Goal: Task Accomplishment & Management: Manage account settings

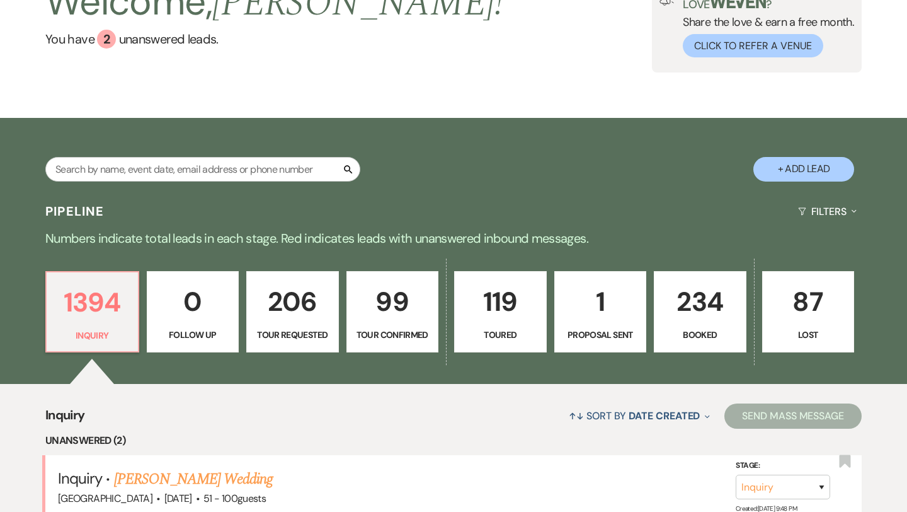
scroll to position [105, 0]
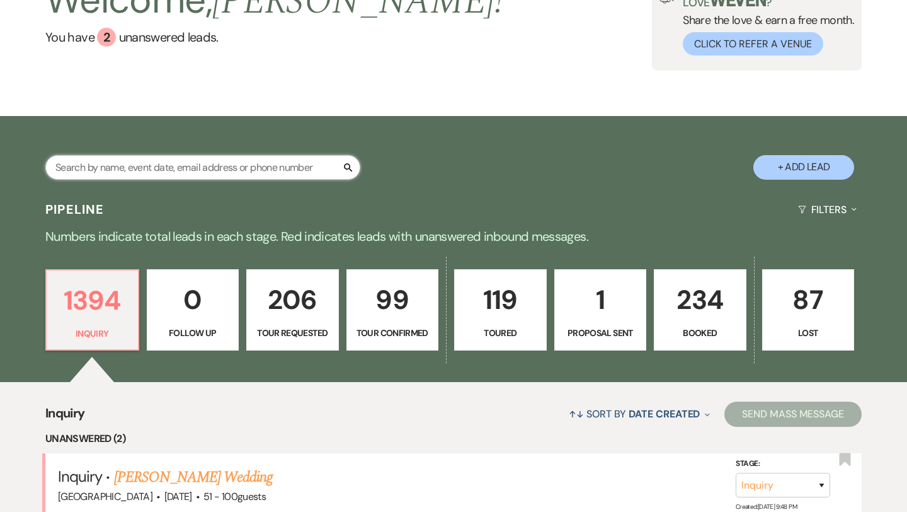
click at [142, 158] on input "text" at bounding box center [202, 167] width 315 height 25
type input "mon"
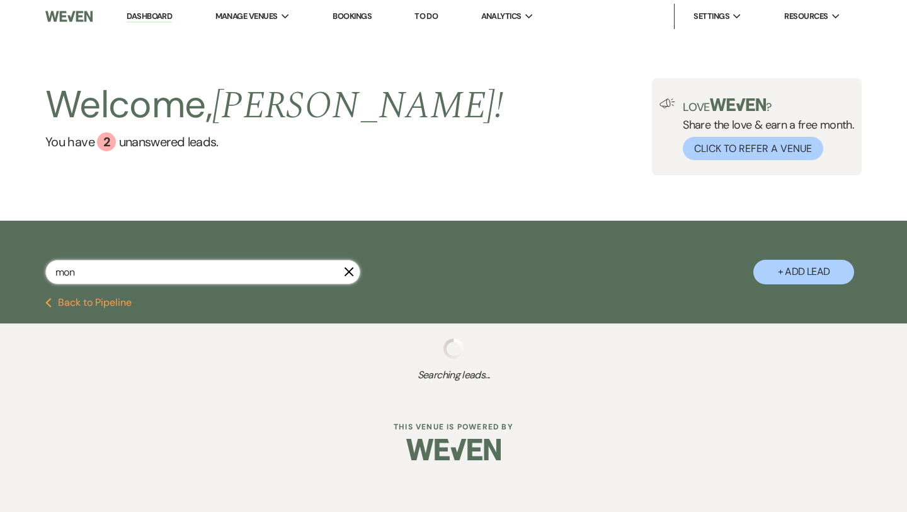
select select "4"
select select "2"
select select "4"
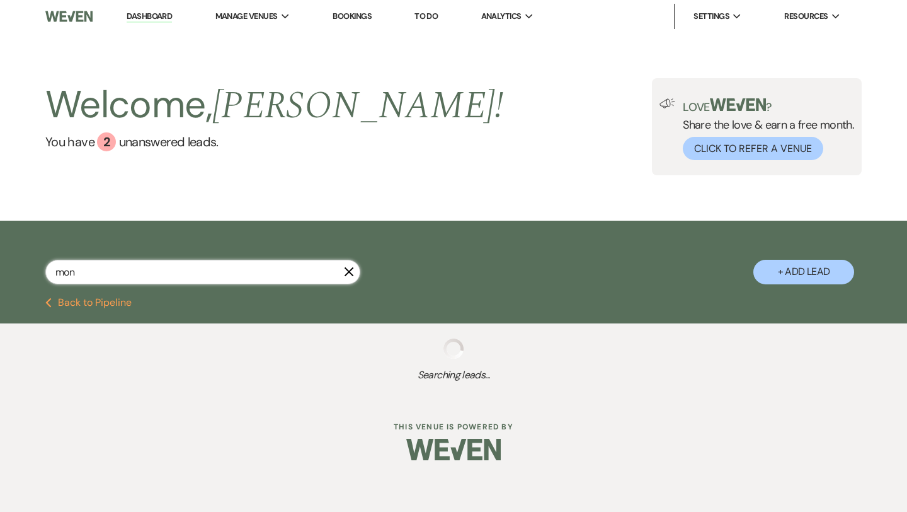
select select "4"
select select "2"
select select "8"
select select "1"
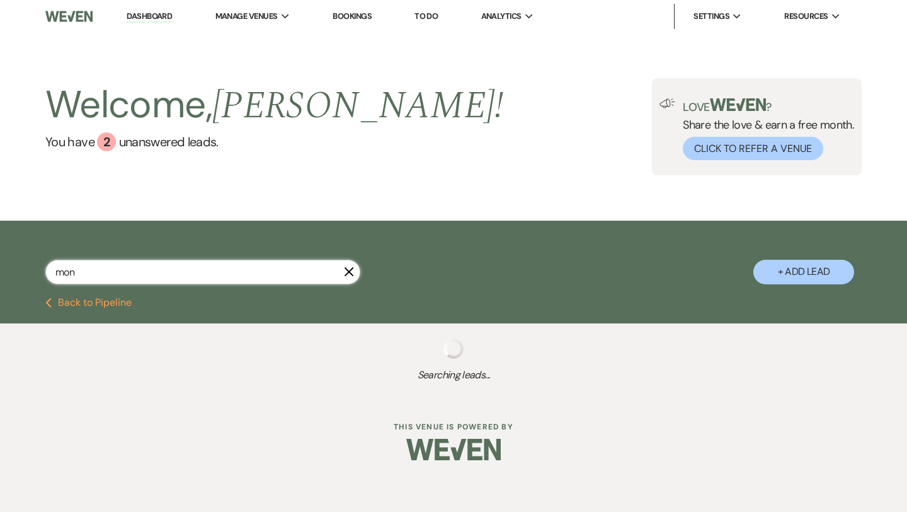
select select "5"
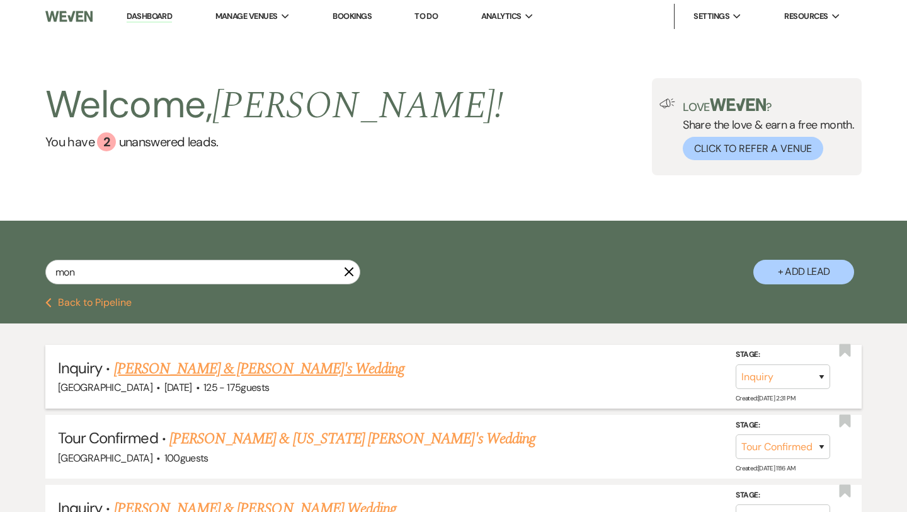
click at [193, 371] on link "[PERSON_NAME] & [PERSON_NAME]'s Wedding" at bounding box center [259, 368] width 291 height 23
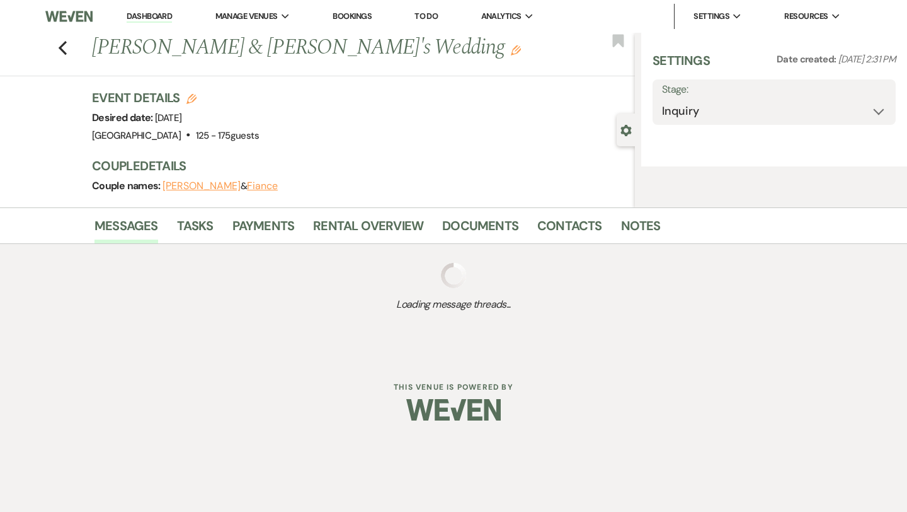
select select "3"
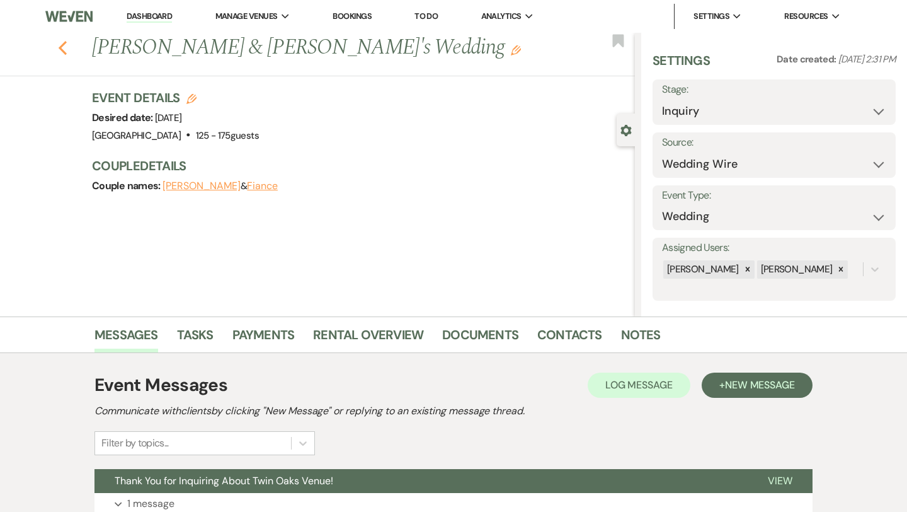
click at [64, 43] on use "button" at bounding box center [63, 48] width 8 height 14
select select "4"
select select "2"
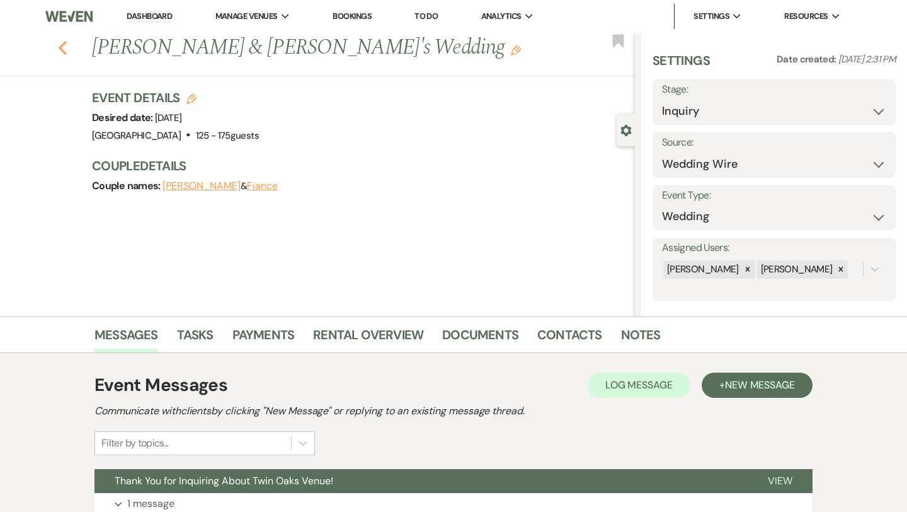
select select "4"
select select "2"
select select "8"
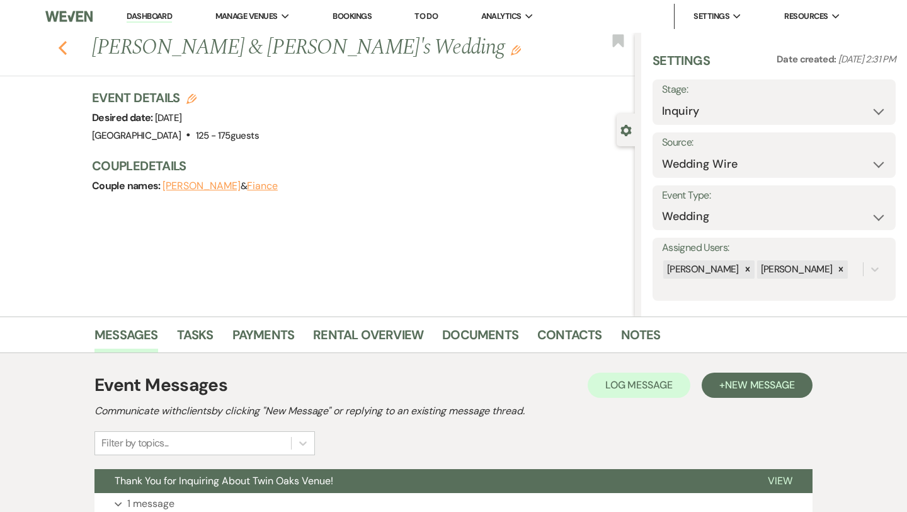
select select "1"
select select "5"
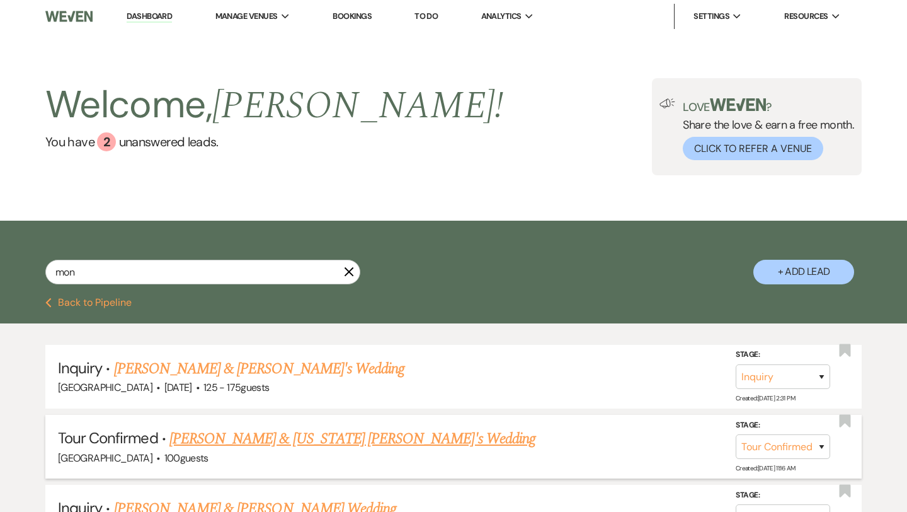
click at [227, 433] on link "[PERSON_NAME] & [US_STATE] [PERSON_NAME]'s Wedding" at bounding box center [352, 438] width 366 height 23
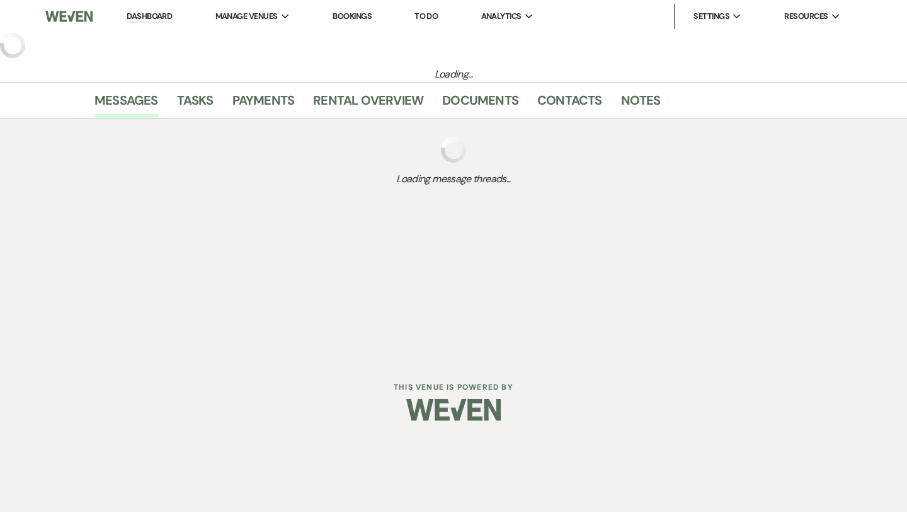
select select "4"
select select "5"
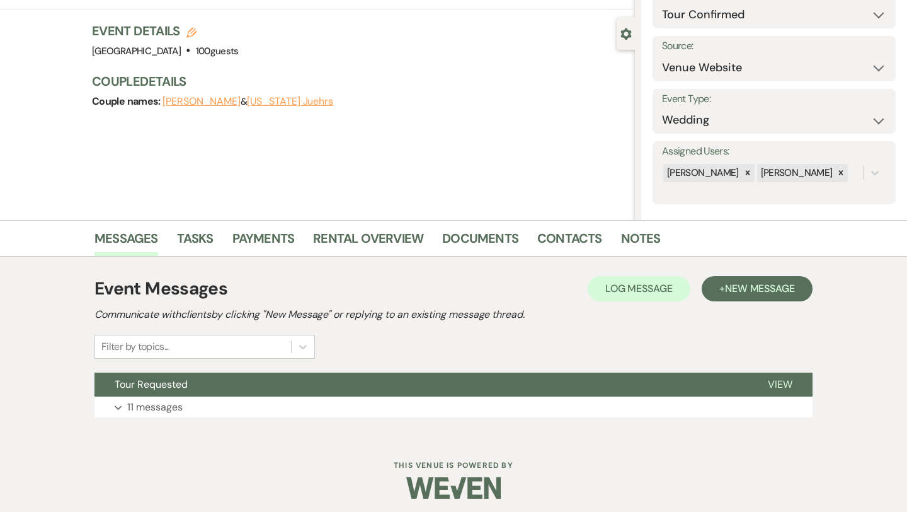
scroll to position [102, 0]
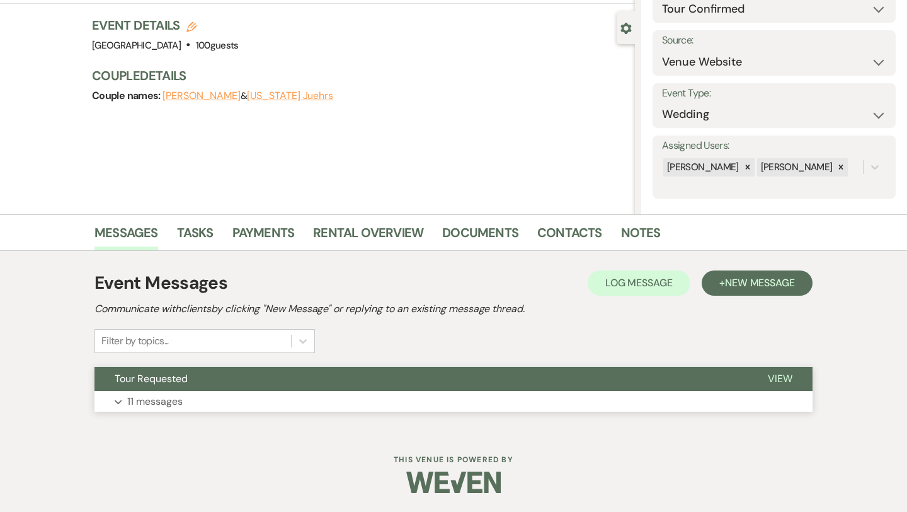
click at [162, 401] on p "11 messages" at bounding box center [154, 401] width 55 height 16
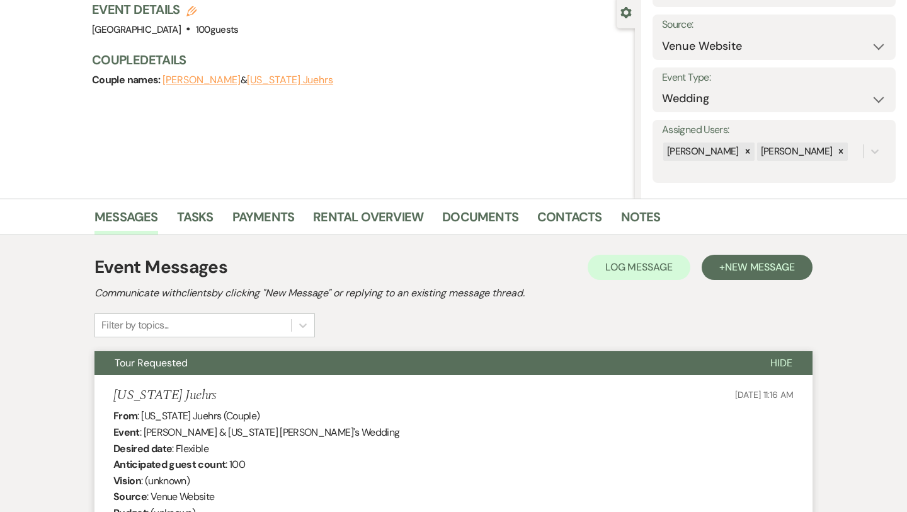
scroll to position [0, 0]
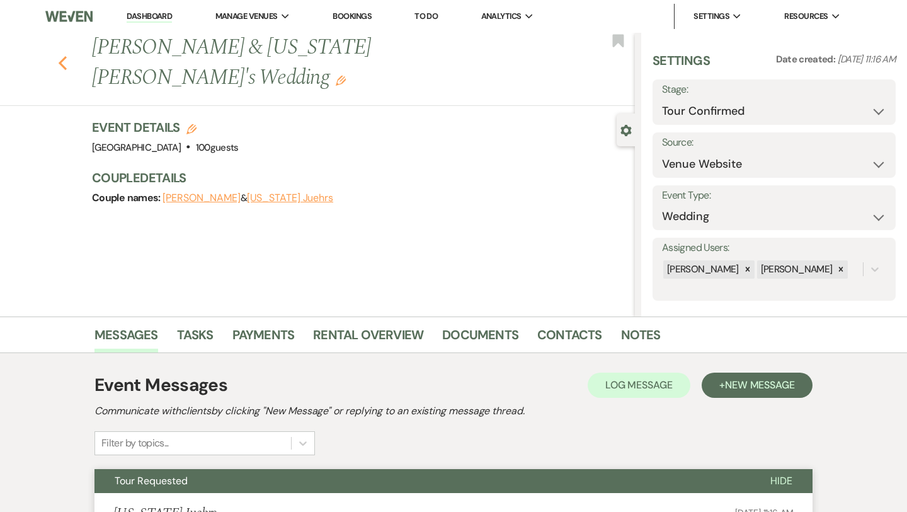
click at [67, 55] on icon "Previous" at bounding box center [62, 62] width 9 height 15
select select "4"
select select "2"
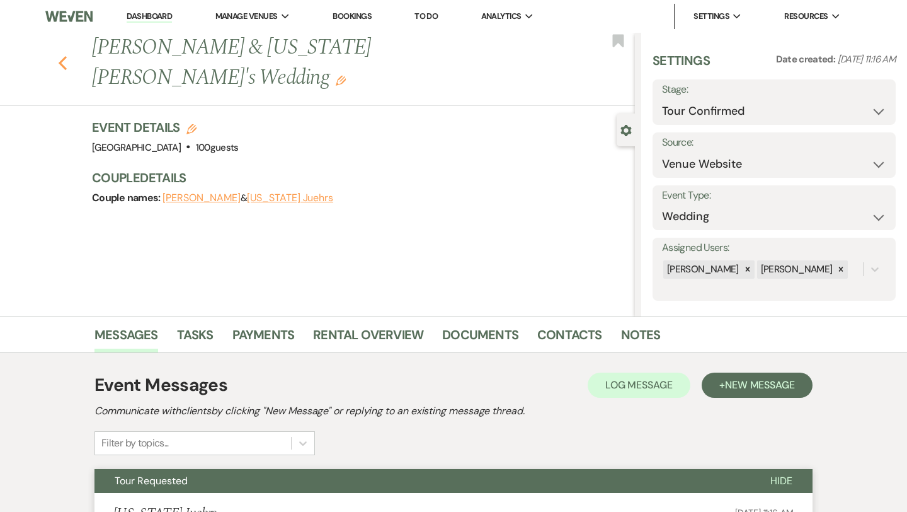
select select "4"
select select "2"
select select "8"
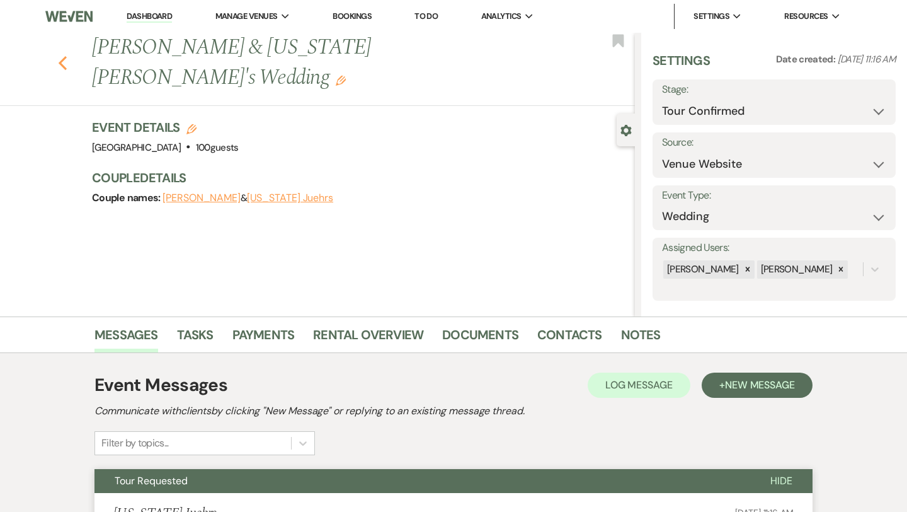
select select "1"
select select "5"
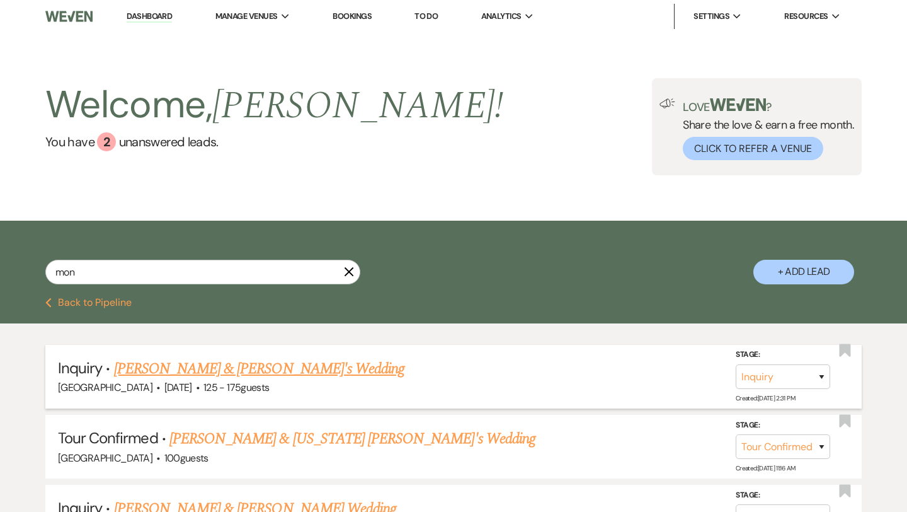
click at [198, 367] on link "[PERSON_NAME] & [PERSON_NAME]'s Wedding" at bounding box center [259, 368] width 291 height 23
select select "3"
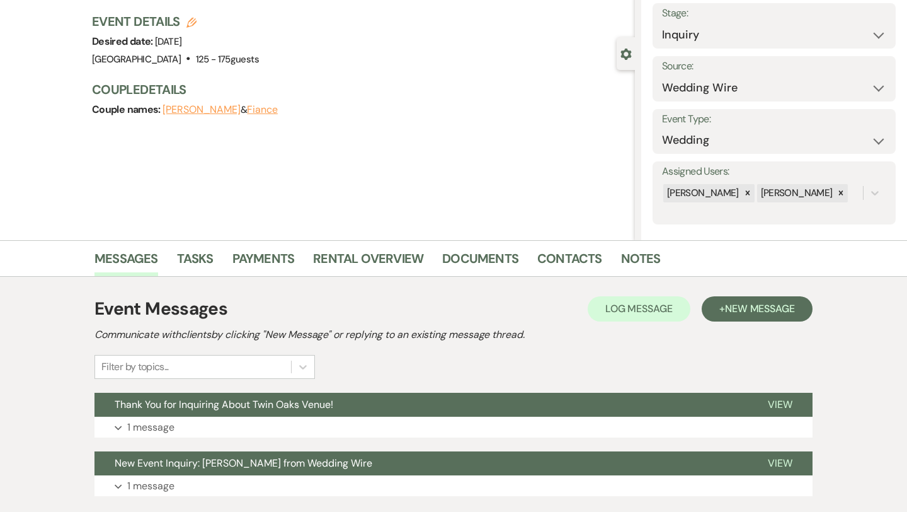
scroll to position [81, 0]
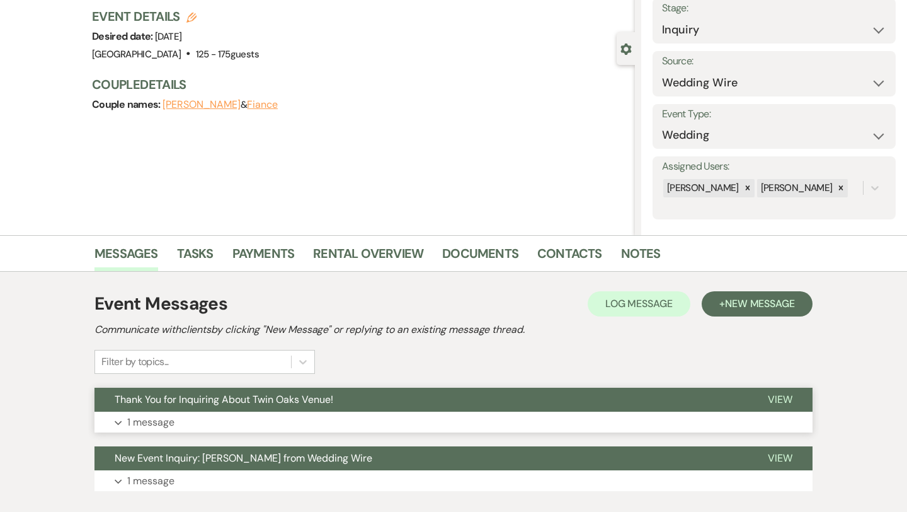
click at [146, 417] on p "1 message" at bounding box center [150, 422] width 47 height 16
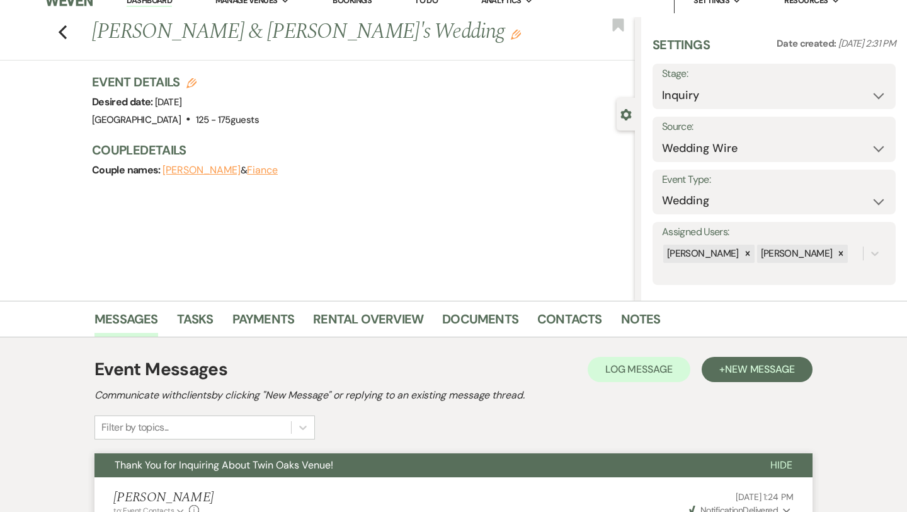
scroll to position [15, 0]
